Goal: Information Seeking & Learning: Learn about a topic

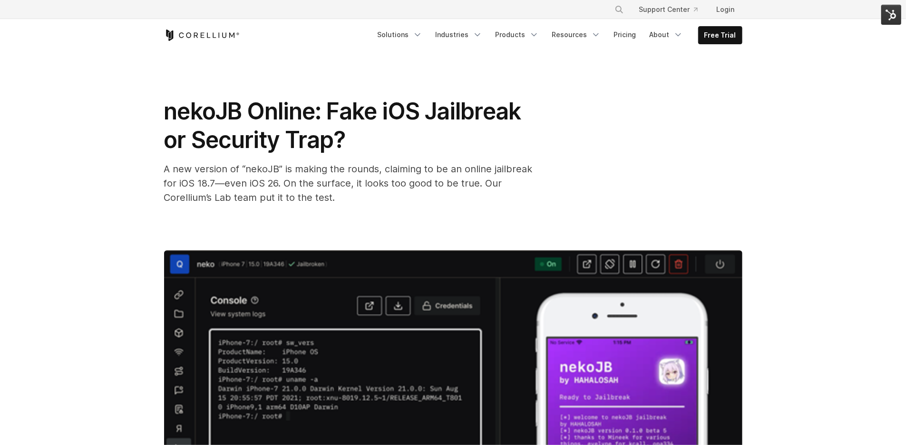
click at [274, 170] on span "A new version of “nekoJB” is making the rounds, claiming to be an online jailbr…" at bounding box center [348, 183] width 369 height 40
click at [274, 171] on span "A new version of “nekoJB” is making the rounds, claiming to be an online jailbr…" at bounding box center [348, 183] width 369 height 40
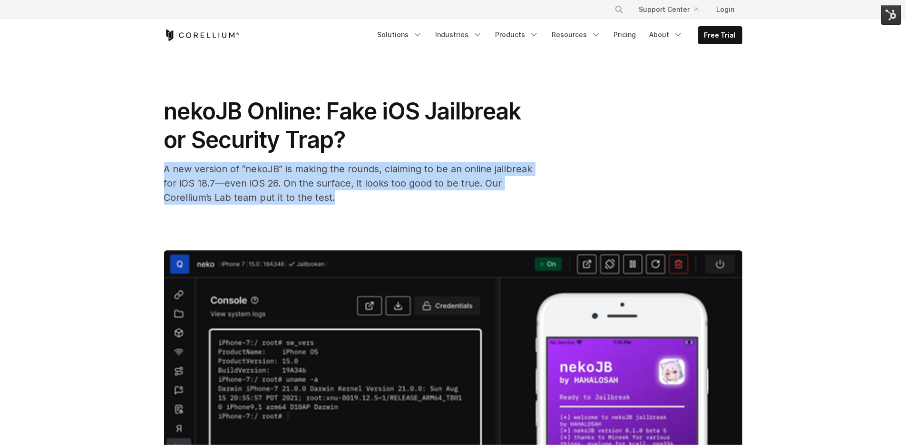
click at [274, 171] on span "A new version of “nekoJB” is making the rounds, claiming to be an online jailbr…" at bounding box center [348, 183] width 369 height 40
copy div "A new version of “nekoJB” is making the rounds, claiming to be an online jailbr…"
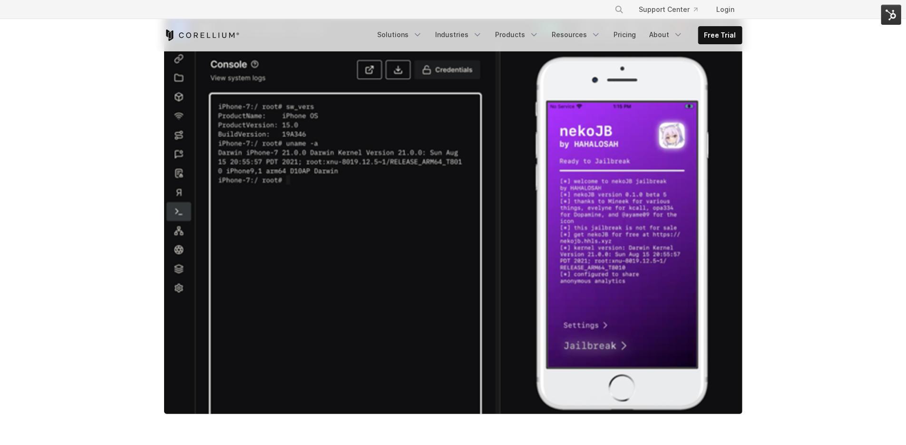
scroll to position [177, 0]
